Goal: Information Seeking & Learning: Learn about a topic

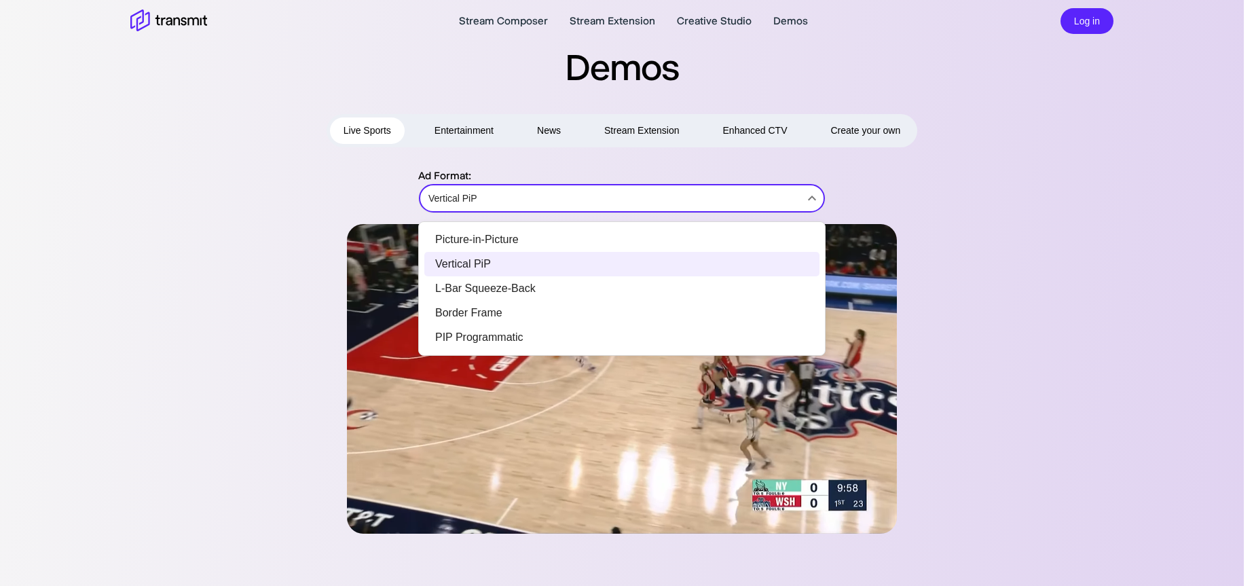
click at [756, 205] on body "Stream Composer Stream Extension Creative Studio Demos Log in Demos Live Sports…" at bounding box center [627, 293] width 1254 height 586
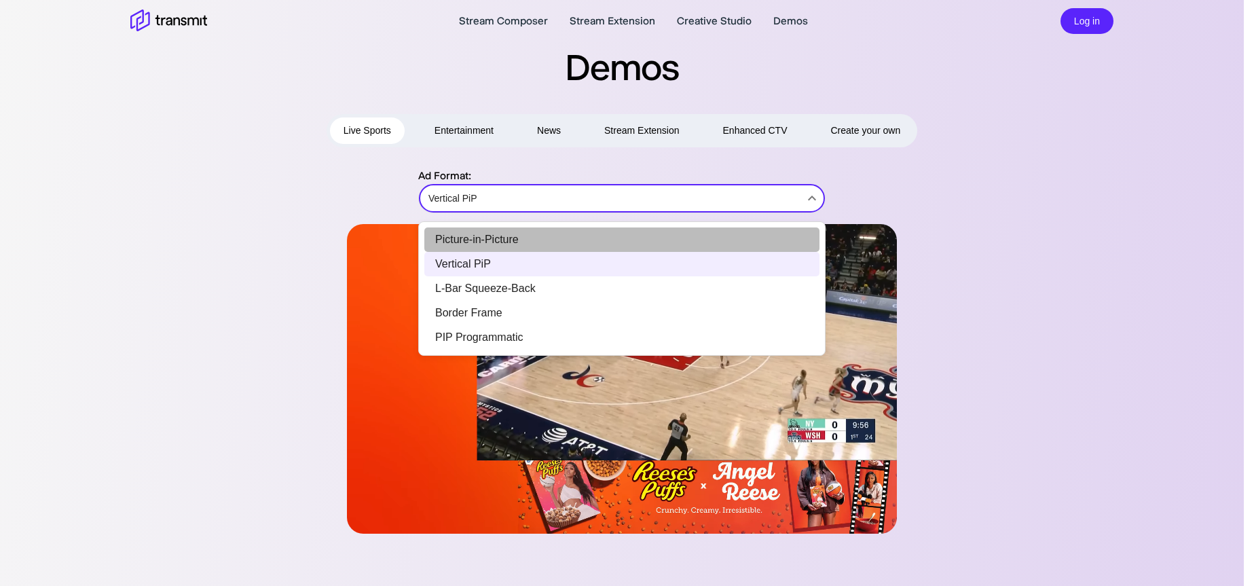
click at [515, 241] on li "Picture-in-Picture" at bounding box center [621, 239] width 395 height 24
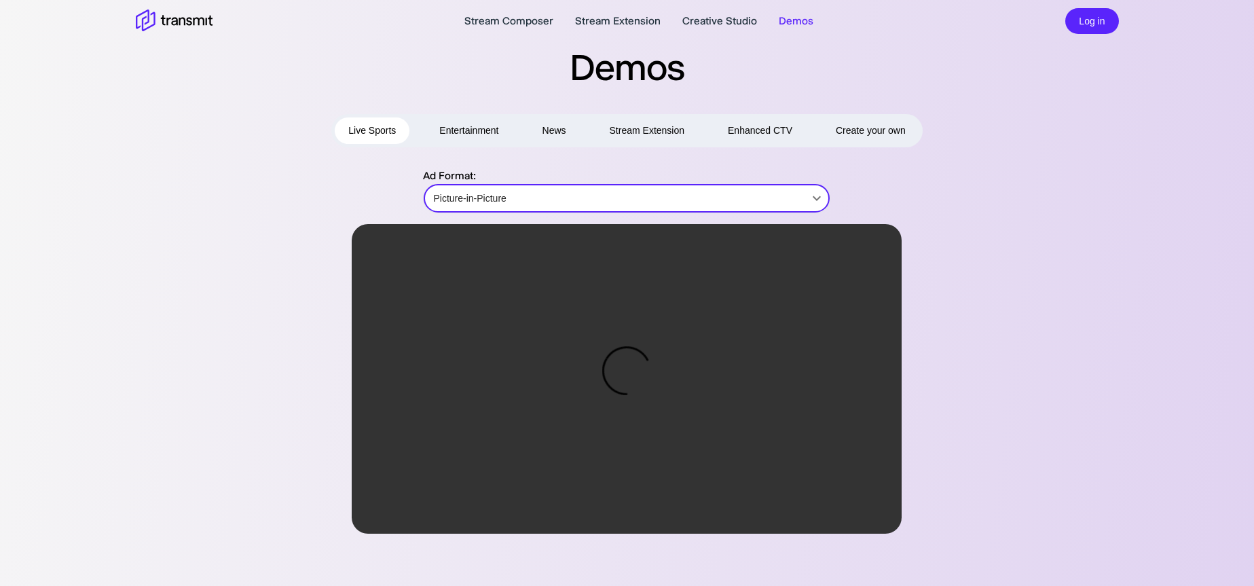
click at [777, 195] on body "Stream Composer Stream Extension Creative Studio Demos Log in Demos Live Sports…" at bounding box center [627, 293] width 1254 height 586
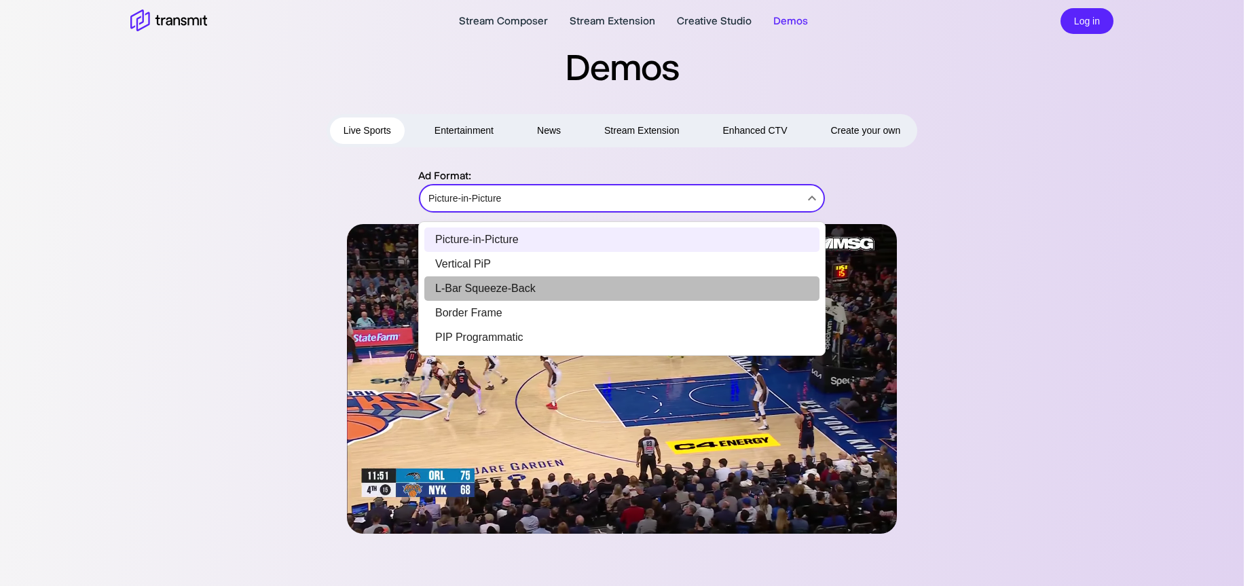
click at [482, 289] on li "L-Bar Squeeze-Back" at bounding box center [621, 288] width 395 height 24
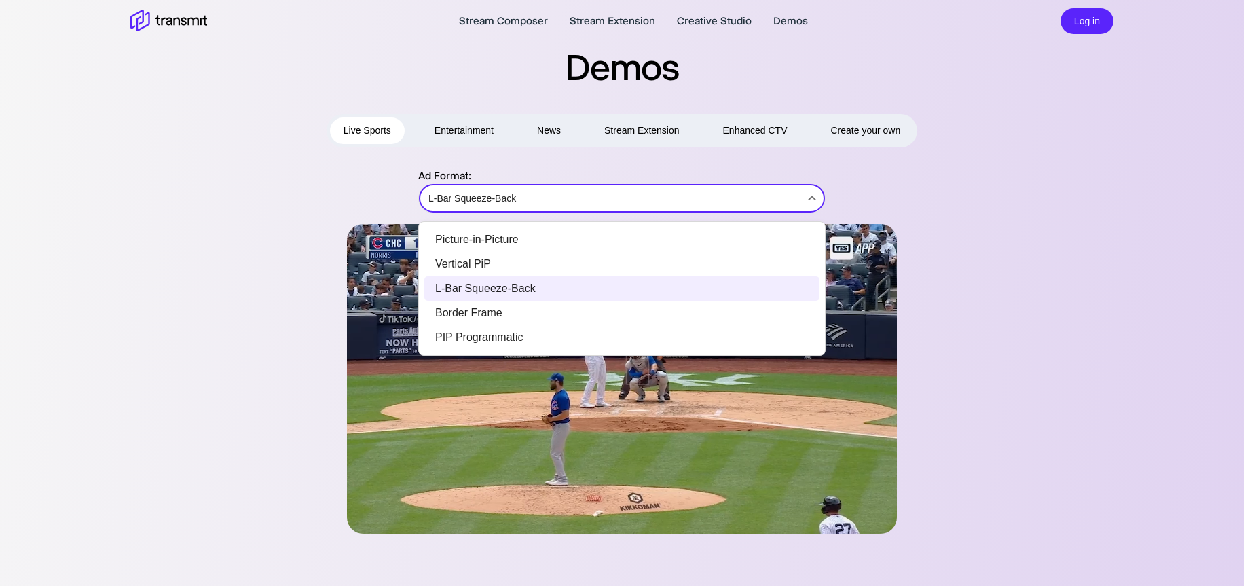
click at [556, 200] on body "Stream Composer Stream Extension Creative Studio Demos Log in Demos Live Sports…" at bounding box center [627, 293] width 1254 height 586
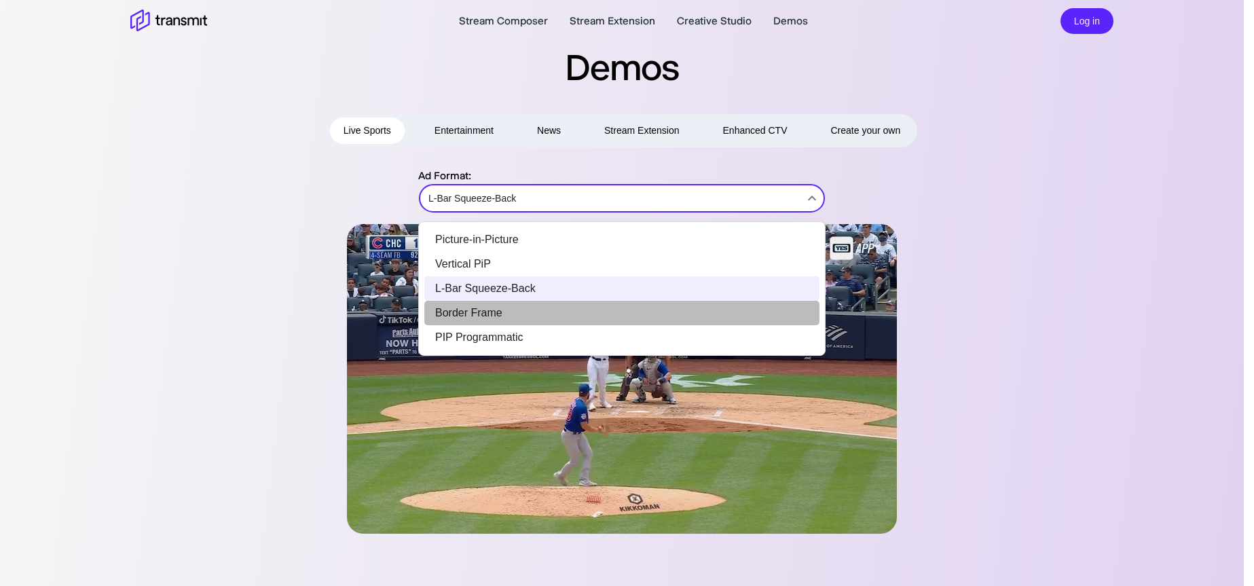
click at [498, 311] on li "Border Frame" at bounding box center [621, 313] width 395 height 24
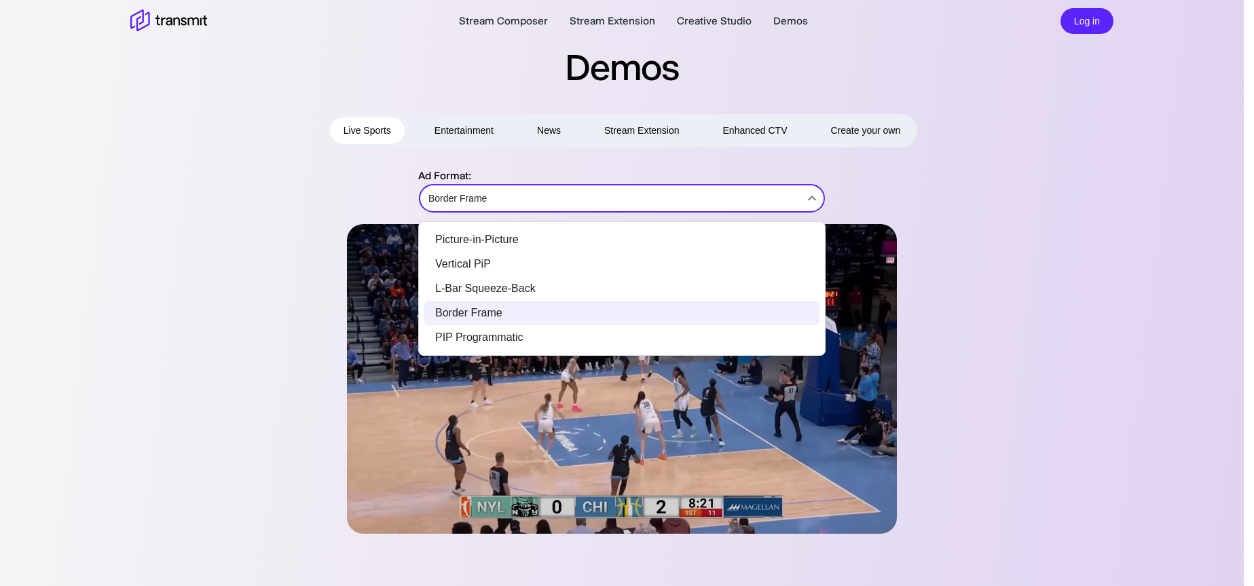
click at [806, 198] on body "Stream Composer Stream Extension Creative Studio Demos Log in Demos Live Sports…" at bounding box center [627, 293] width 1254 height 586
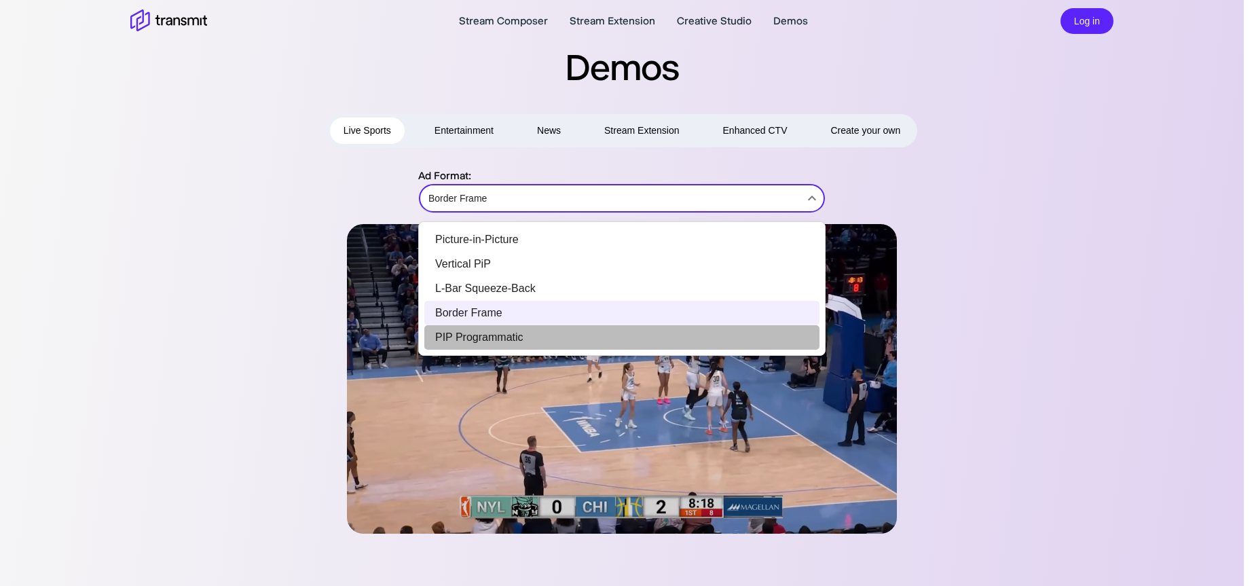
click at [529, 333] on li "PIP Programmatic" at bounding box center [621, 337] width 395 height 24
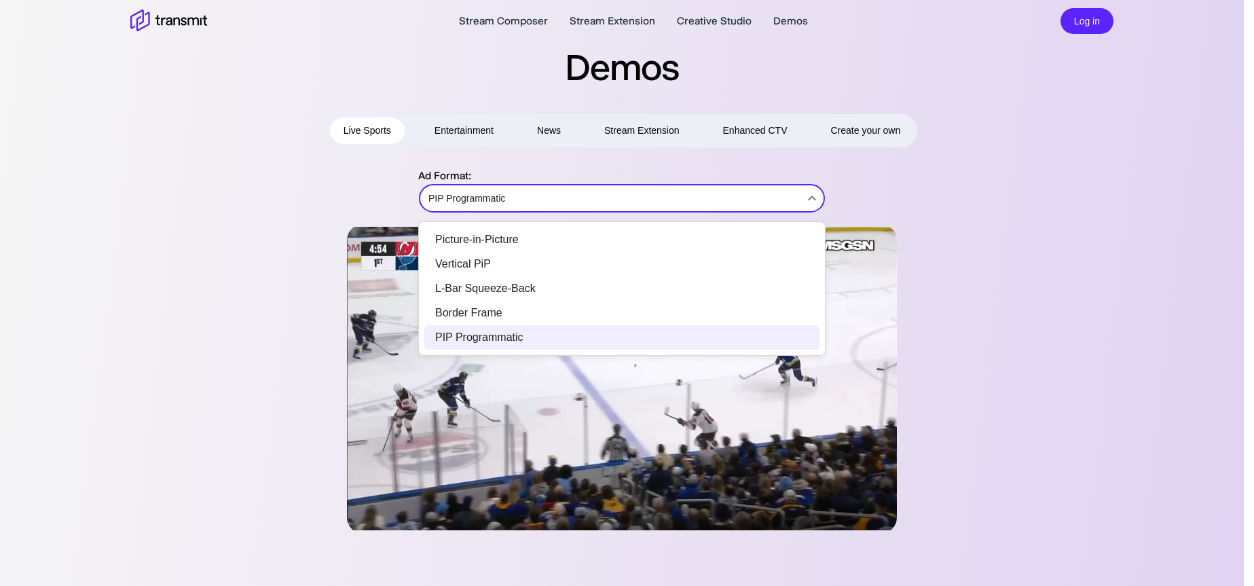
click at [622, 200] on body "Stream Composer Stream Extension Creative Studio Demos Log in Demos Live Sports…" at bounding box center [627, 293] width 1254 height 586
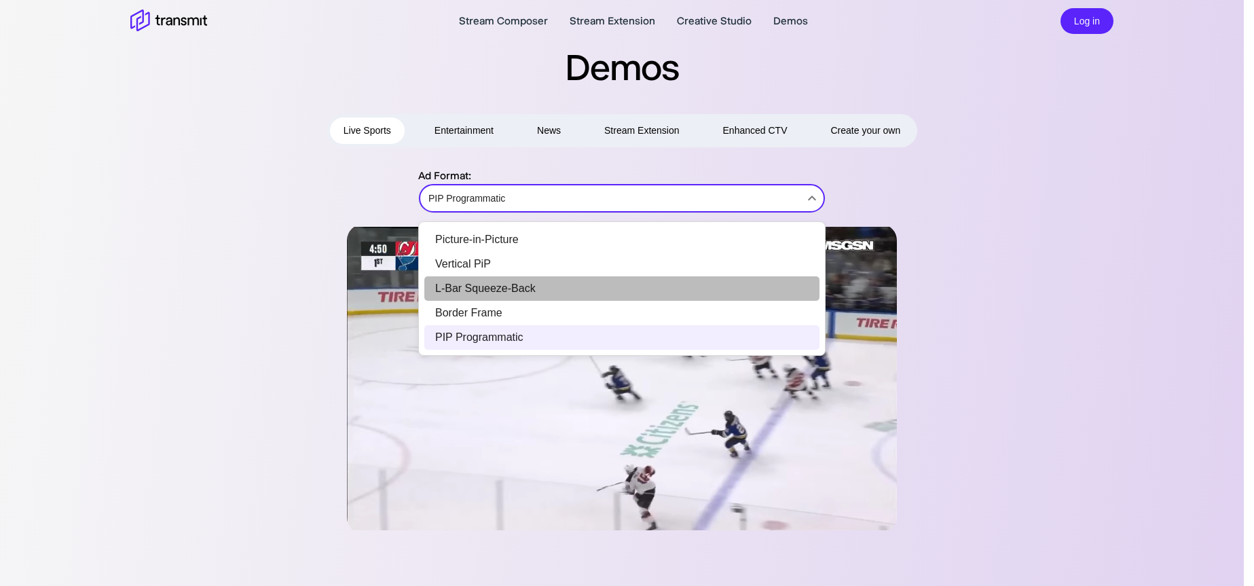
click at [484, 288] on li "L-Bar Squeeze-Back" at bounding box center [621, 288] width 395 height 24
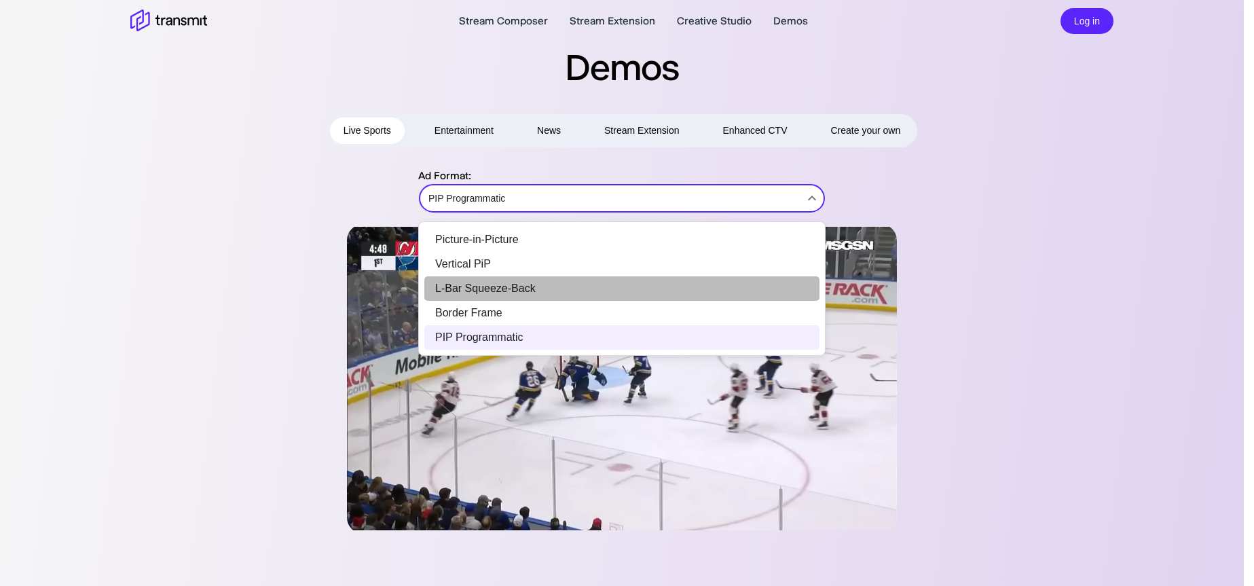
type input "L-Bar Squeeze-Back"
